Goal: Entertainment & Leisure: Browse casually

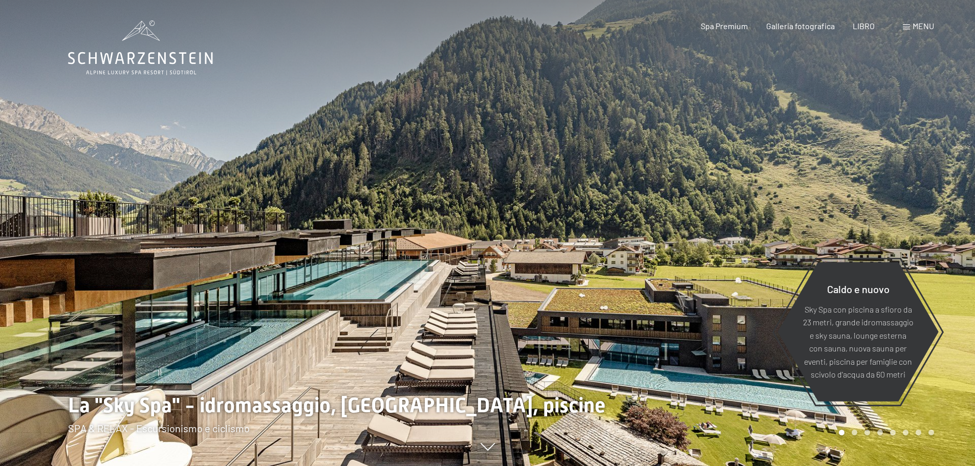
click at [944, 78] on div at bounding box center [732, 233] width 488 height 466
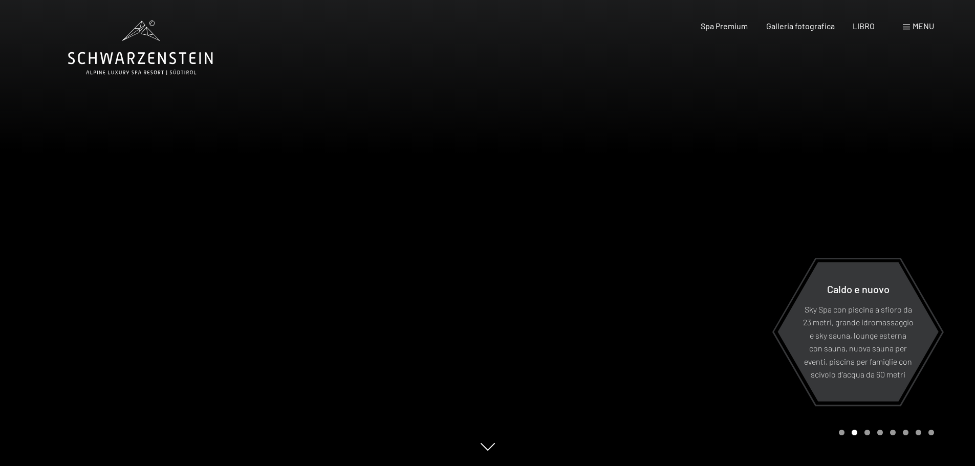
click at [917, 32] on div "Libro Richieste Spa Premium Galleria fotografica LIBRO menu DI ESSO IT Buono Ga…" at bounding box center [799, 25] width 269 height 11
click at [916, 29] on font "menu" at bounding box center [922, 26] width 21 height 10
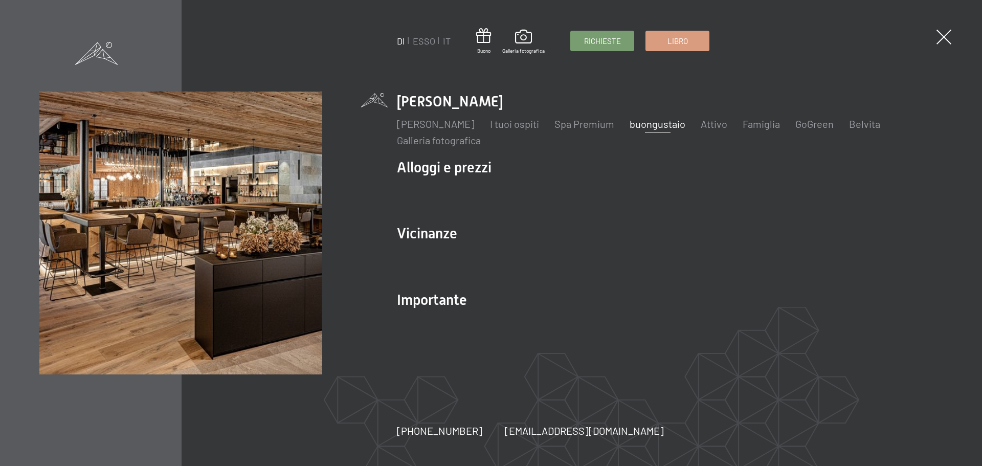
click at [686, 123] on font "buongustaio" at bounding box center [658, 124] width 56 height 12
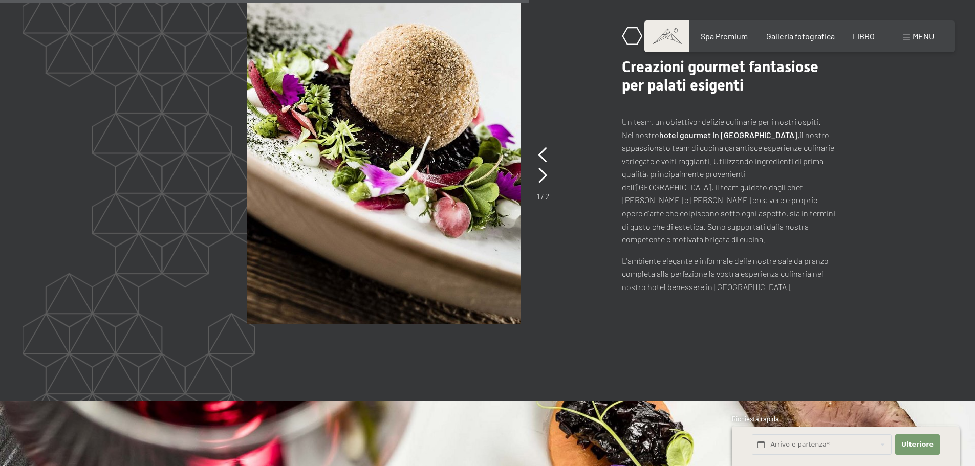
scroll to position [2098, 0]
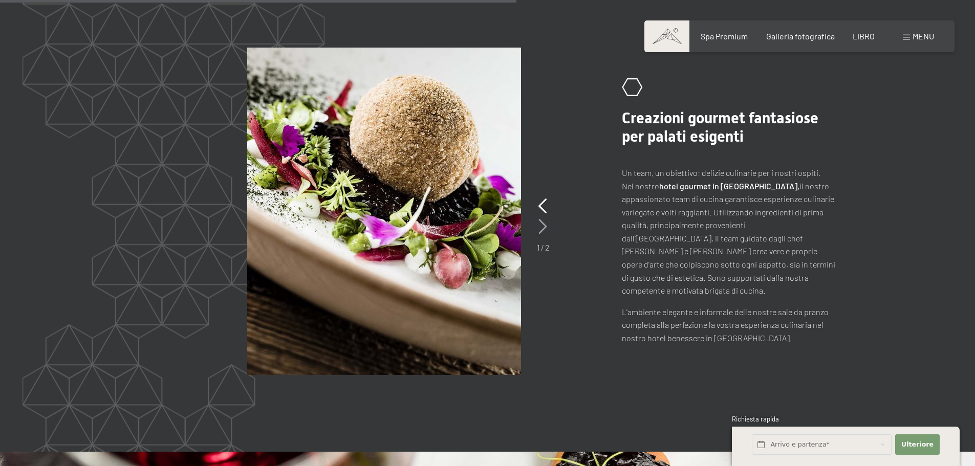
click at [540, 227] on icon at bounding box center [542, 226] width 9 height 15
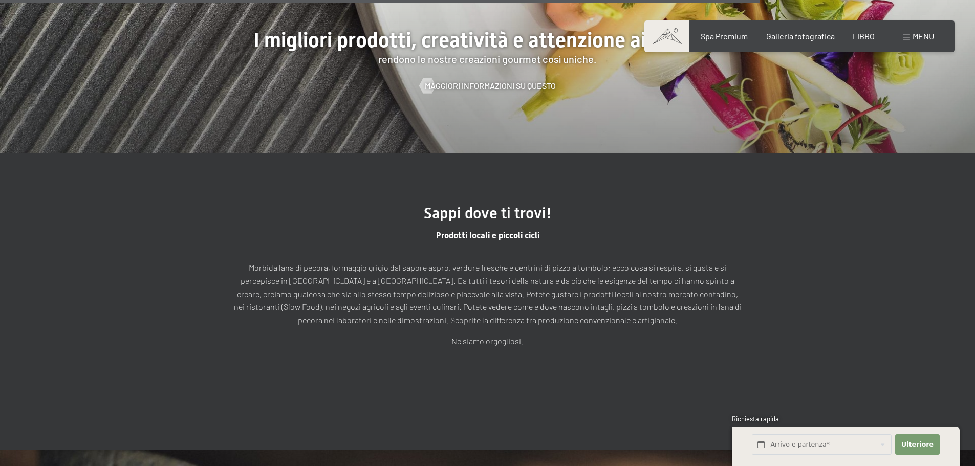
scroll to position [2609, 0]
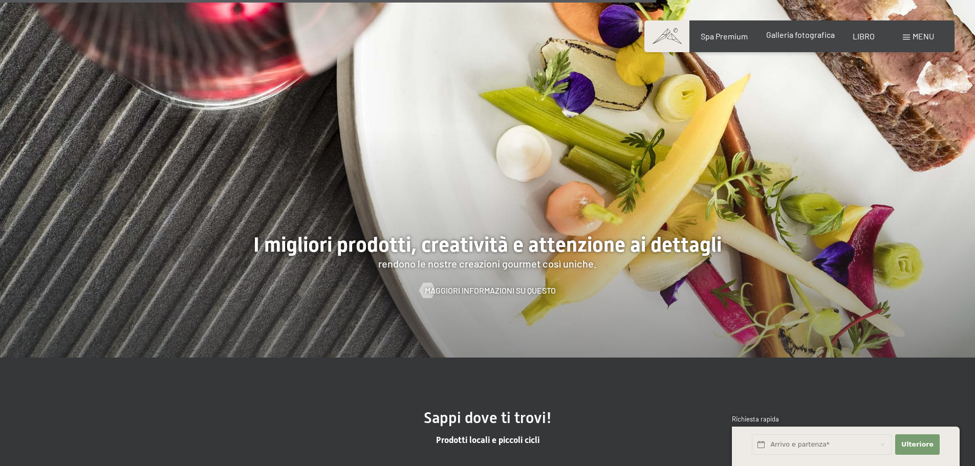
click at [780, 36] on font "Galleria fotografica" at bounding box center [800, 35] width 69 height 10
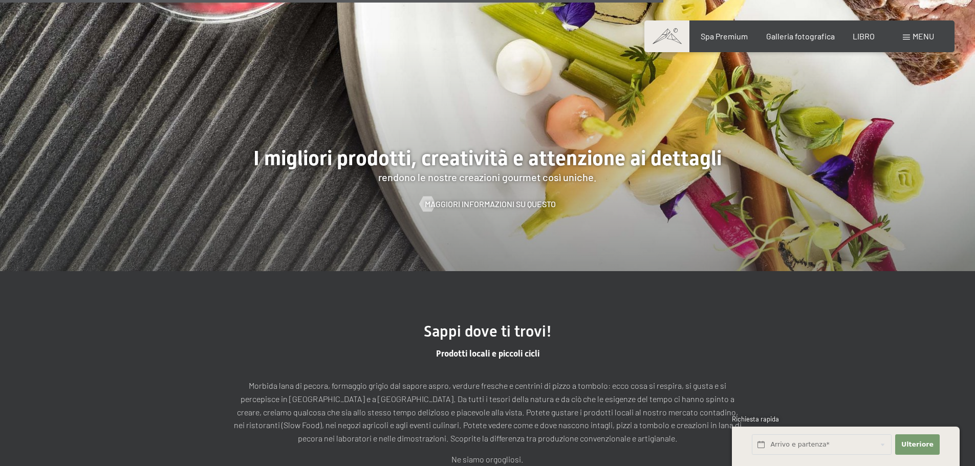
scroll to position [2695, 0]
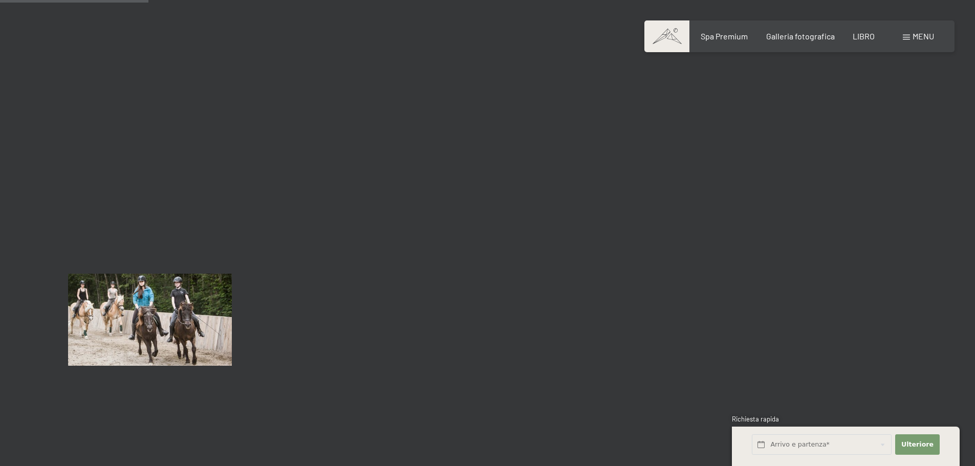
scroll to position [2047, 0]
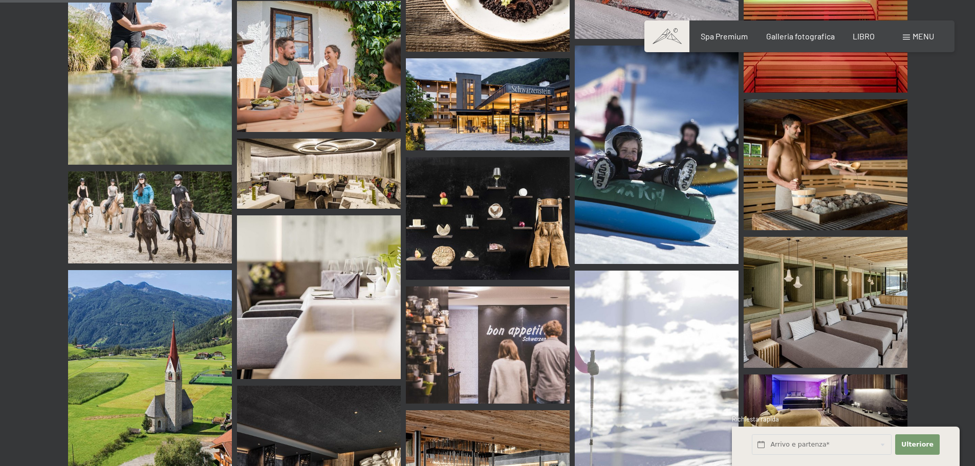
click at [518, 315] on img at bounding box center [488, 345] width 164 height 117
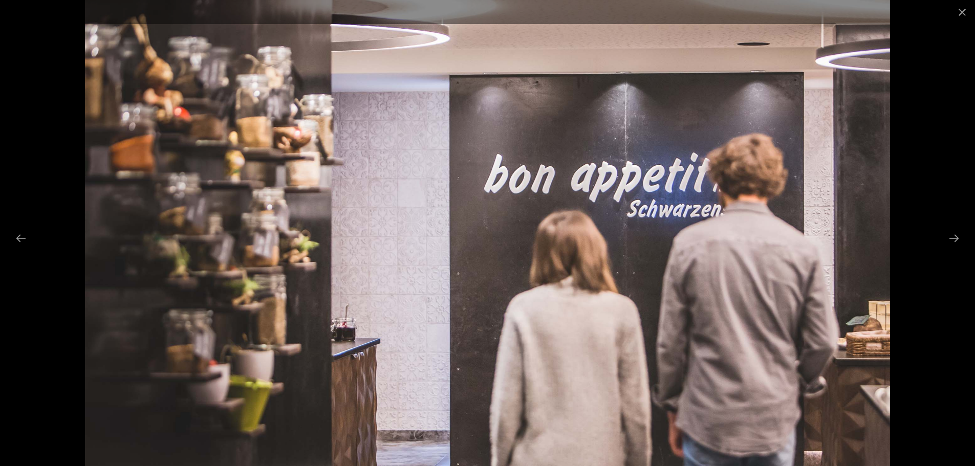
scroll to position [2302, 0]
click at [964, 13] on button "Close gallery" at bounding box center [962, 12] width 26 height 24
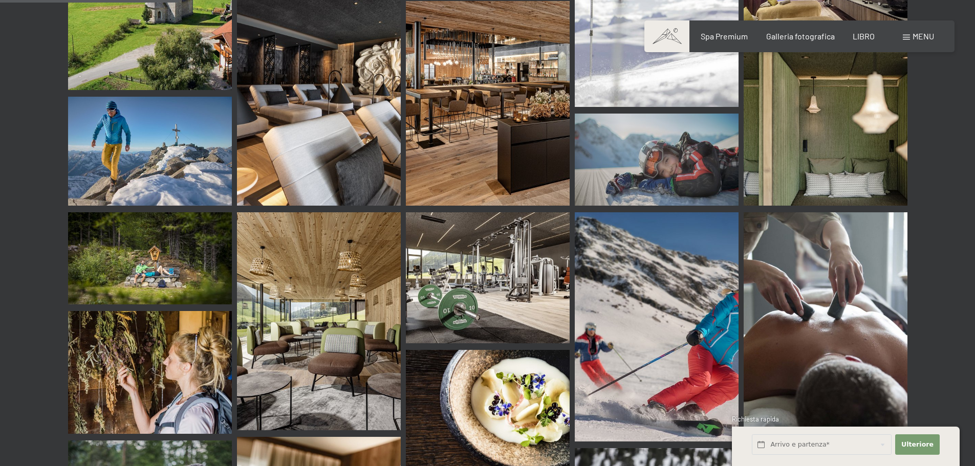
scroll to position [2507, 0]
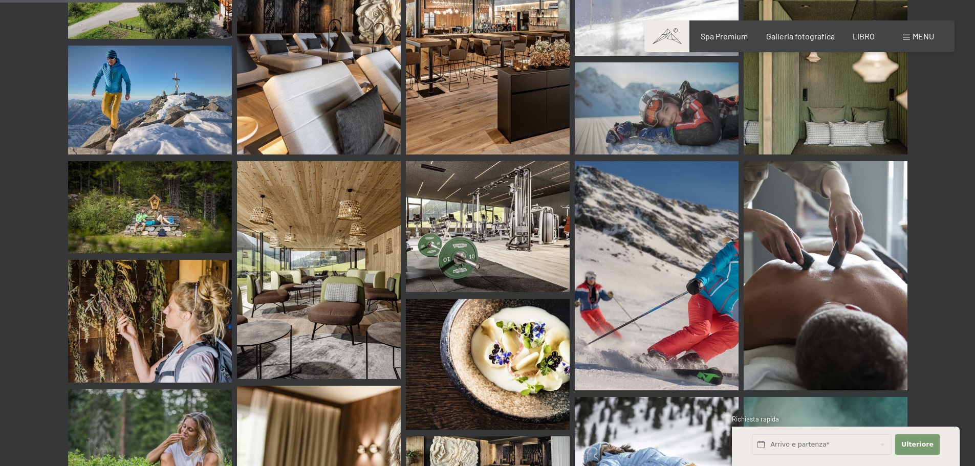
click at [532, 330] on img at bounding box center [488, 364] width 164 height 131
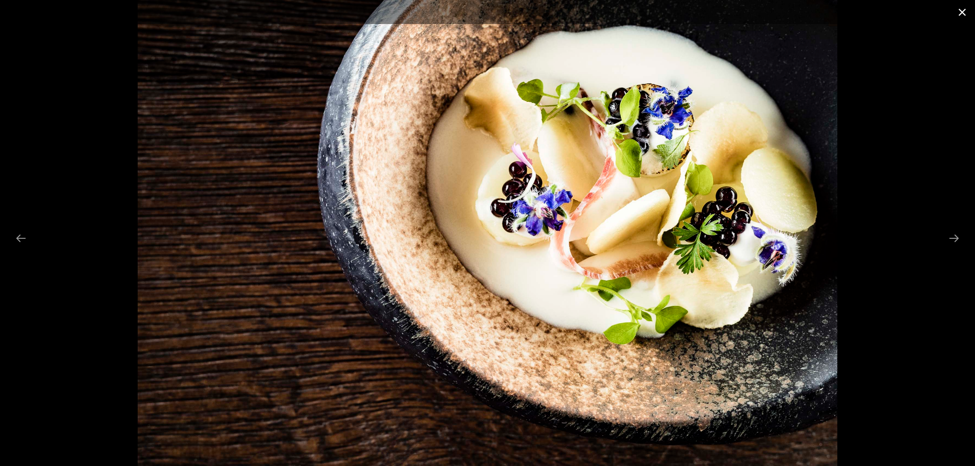
click at [958, 12] on button "Close gallery" at bounding box center [962, 12] width 26 height 24
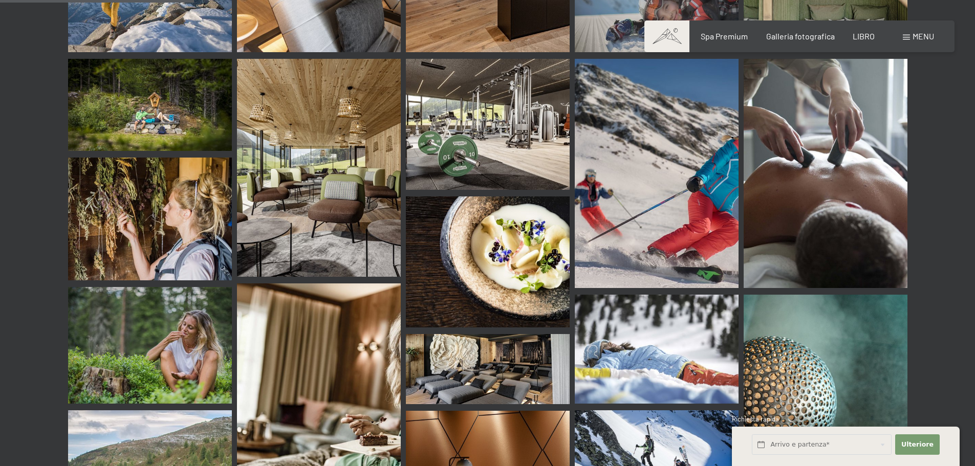
scroll to position [2661, 0]
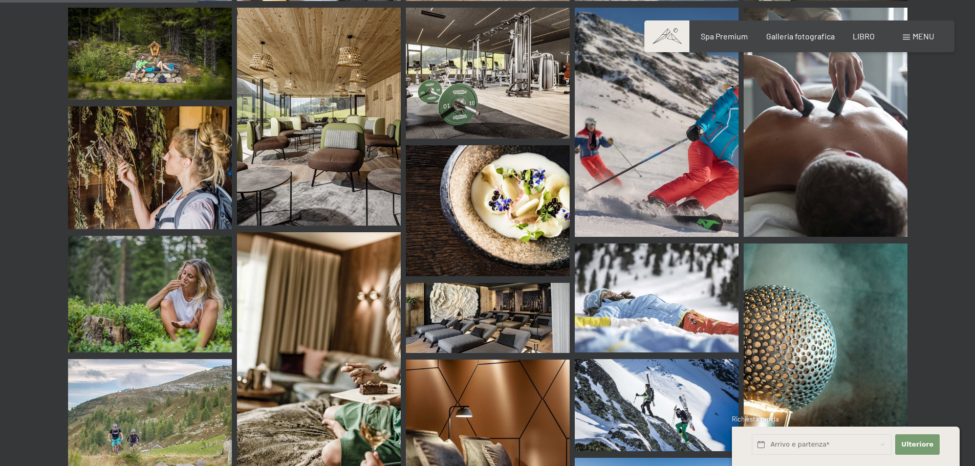
click at [163, 306] on img at bounding box center [150, 294] width 164 height 117
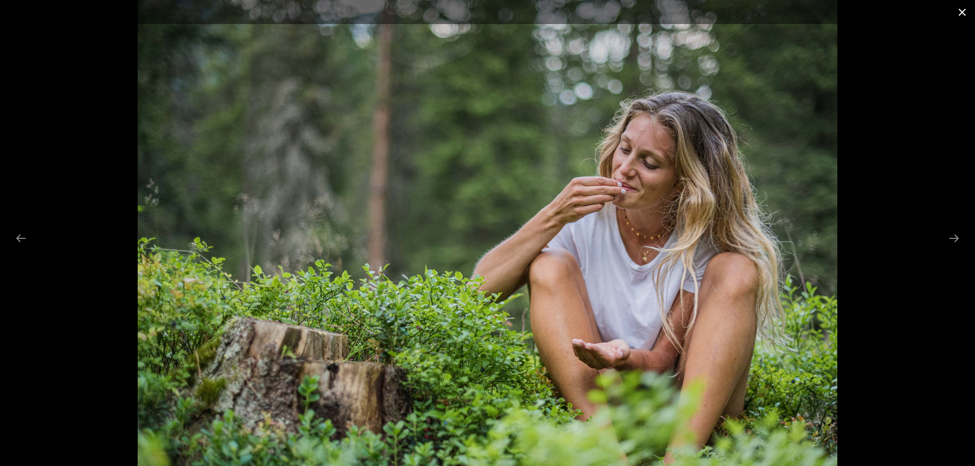
click at [961, 12] on button "Close gallery" at bounding box center [962, 12] width 26 height 24
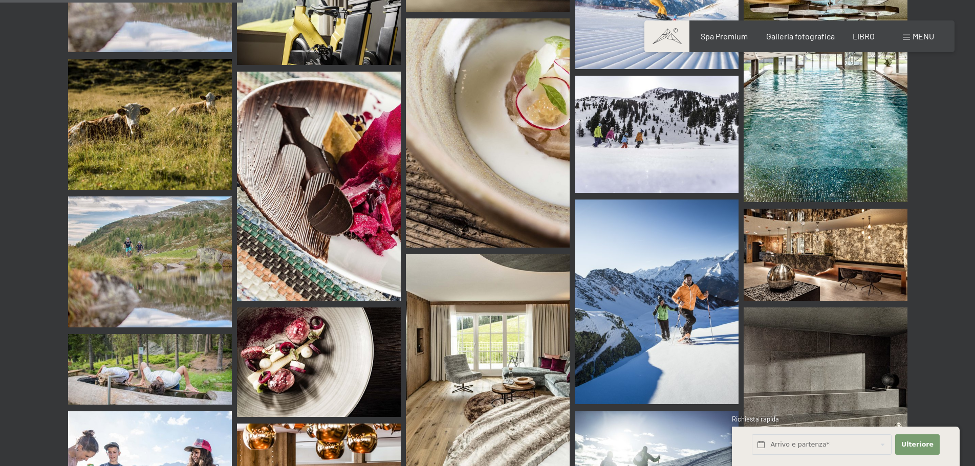
scroll to position [3275, 0]
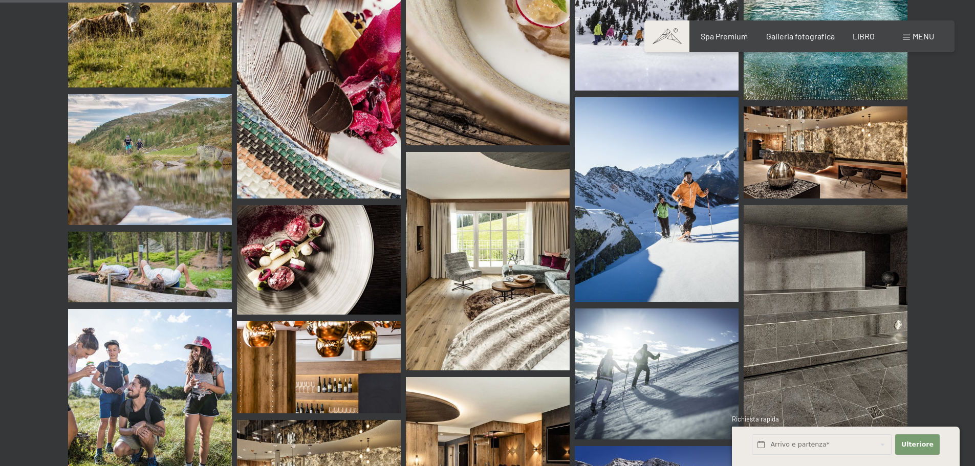
click at [257, 272] on img at bounding box center [319, 259] width 164 height 109
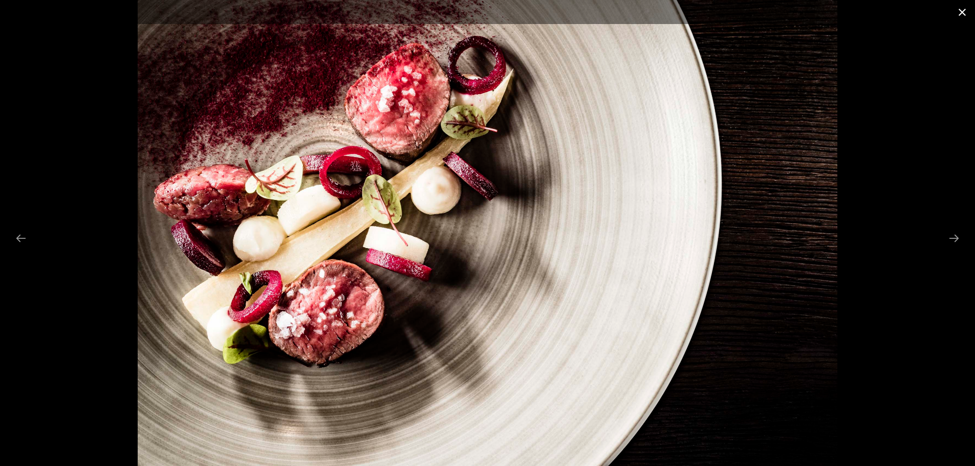
click at [959, 11] on button "Close gallery" at bounding box center [962, 12] width 26 height 24
